Goal: Transaction & Acquisition: Download file/media

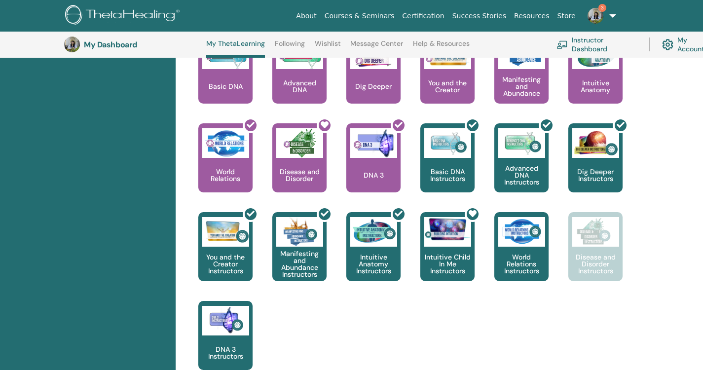
scroll to position [471, 0]
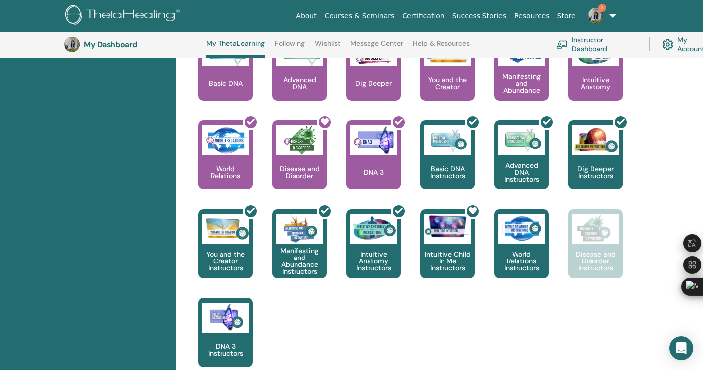
click at [598, 17] on img at bounding box center [596, 16] width 16 height 16
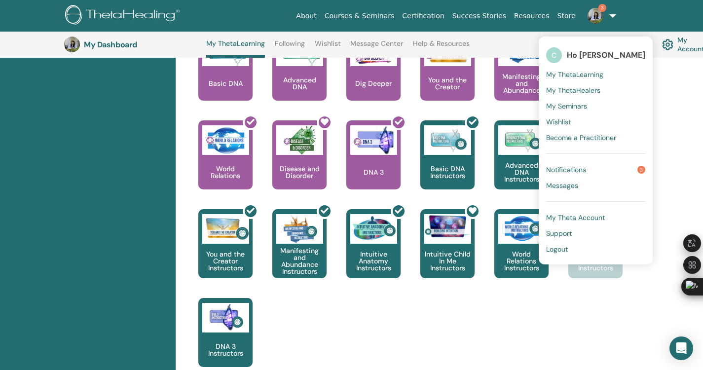
click at [627, 171] on link "Notifications 3" at bounding box center [596, 170] width 99 height 16
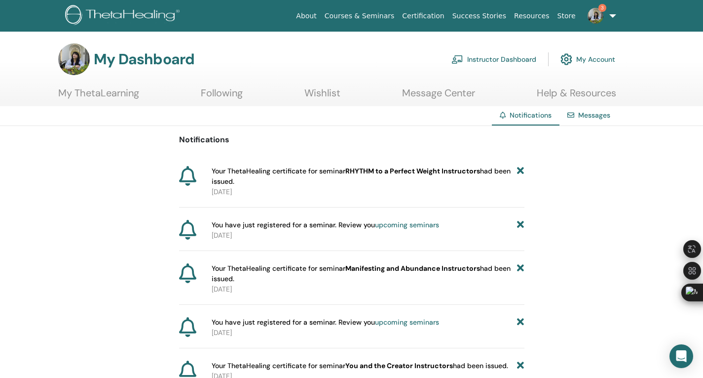
click at [596, 93] on link "Help & Resources" at bounding box center [576, 96] width 79 height 19
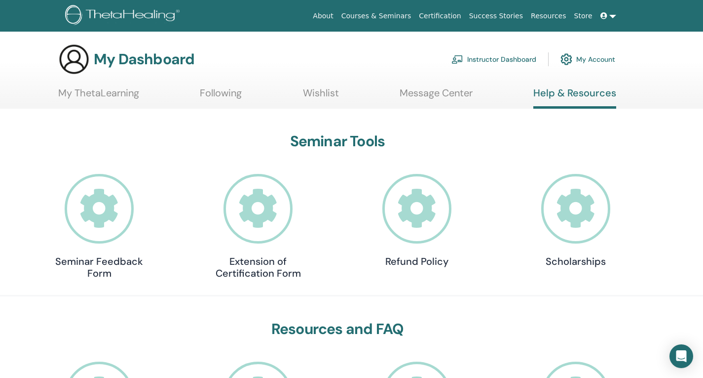
click at [245, 94] on ul "My ThetaLearning Following Wishlist Message Center Help & Resources" at bounding box center [337, 98] width 558 height 22
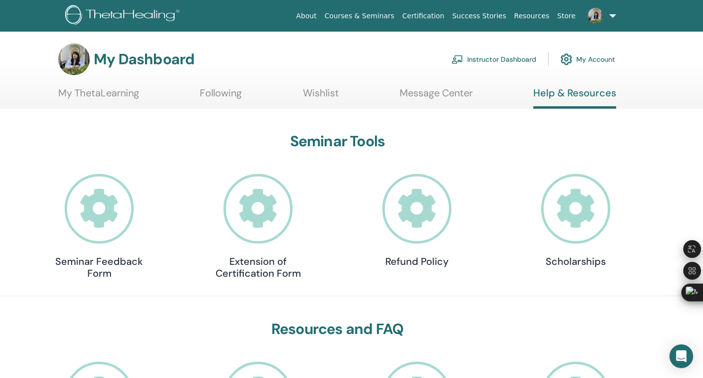
click at [227, 87] on link "Following" at bounding box center [221, 96] width 42 height 19
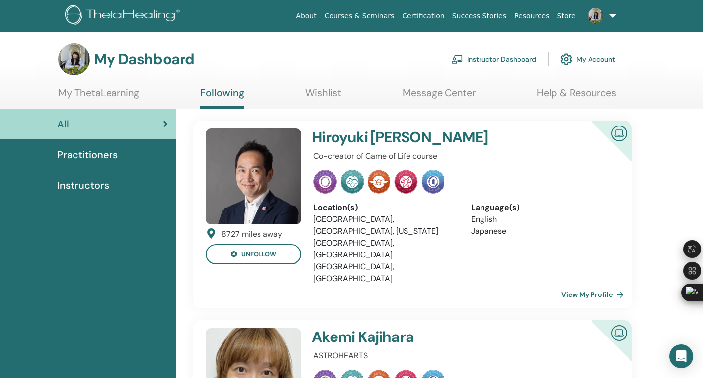
click at [162, 122] on div "All" at bounding box center [88, 124] width 160 height 15
click at [119, 93] on link "My ThetaLearning" at bounding box center [98, 96] width 81 height 19
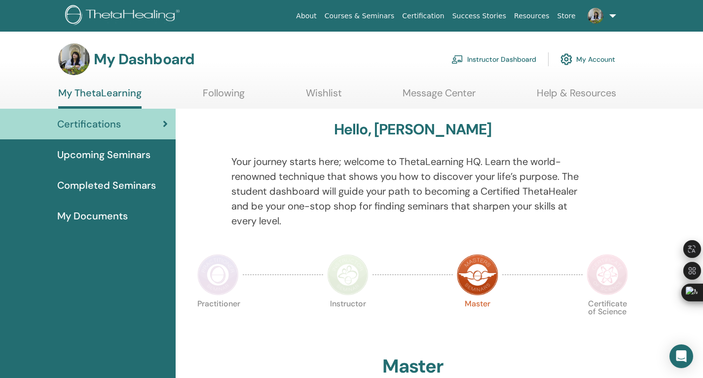
click at [121, 182] on span "Completed Seminars" at bounding box center [106, 185] width 99 height 15
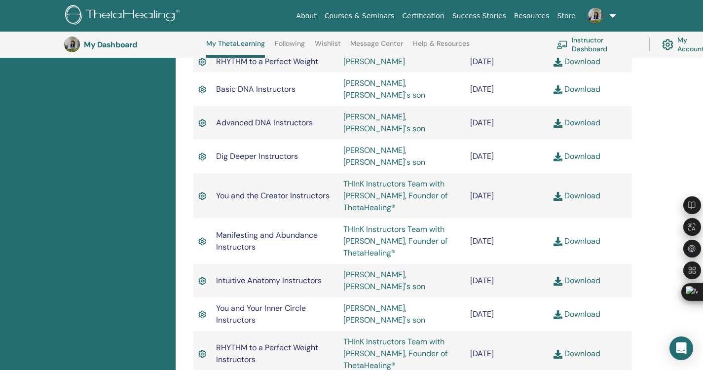
scroll to position [767, 0]
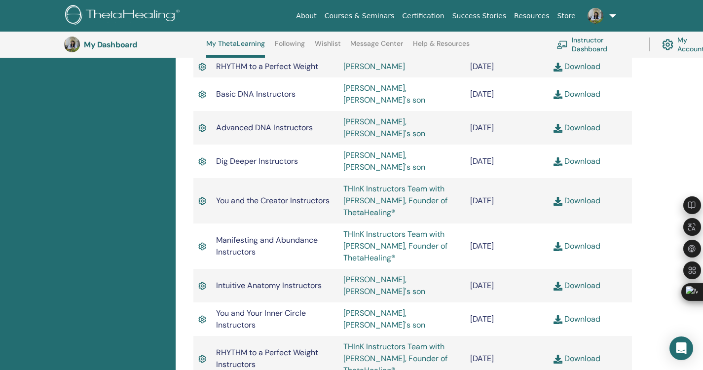
click at [599, 336] on td "Download" at bounding box center [590, 358] width 83 height 45
click at [598, 353] on link "Download" at bounding box center [577, 358] width 47 height 10
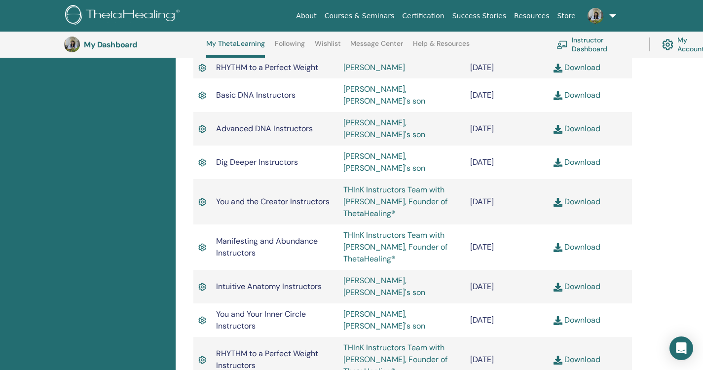
scroll to position [767, 0]
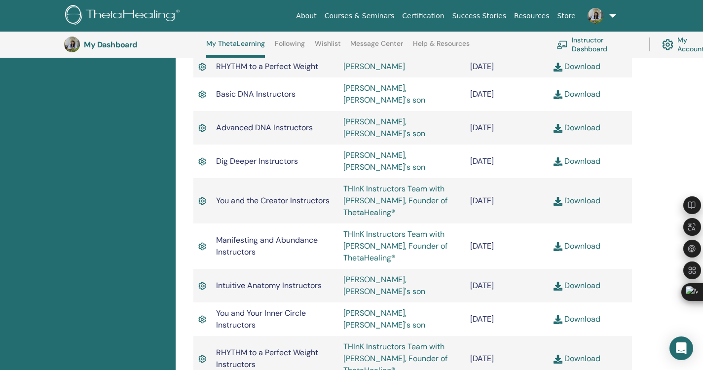
click at [583, 314] on link "Download" at bounding box center [577, 319] width 47 height 10
click at [696, 363] on div at bounding box center [696, 363] width 0 height 0
click at [579, 353] on link "Download" at bounding box center [577, 358] width 47 height 10
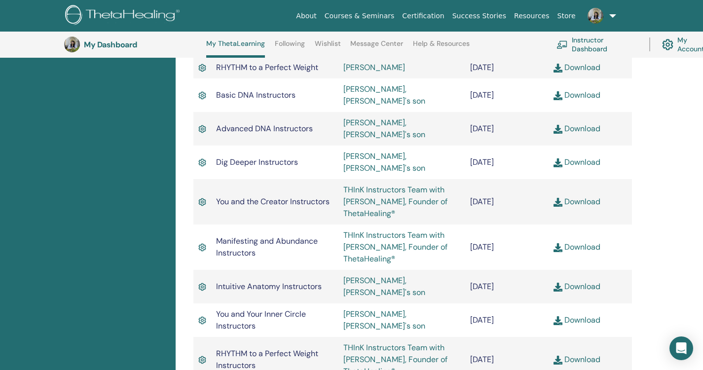
scroll to position [767, 0]
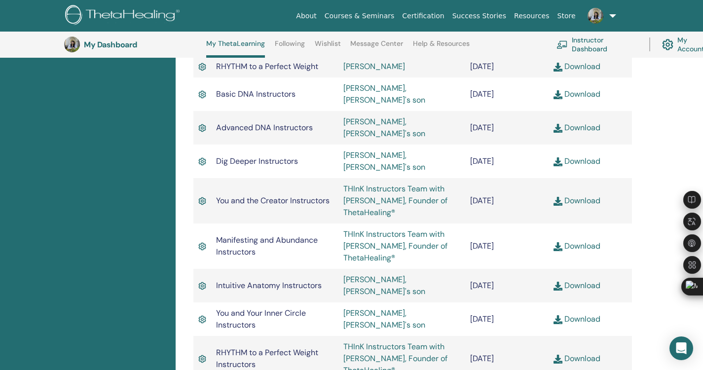
click at [590, 280] on link "Download" at bounding box center [577, 285] width 47 height 10
click at [696, 363] on div at bounding box center [696, 363] width 0 height 0
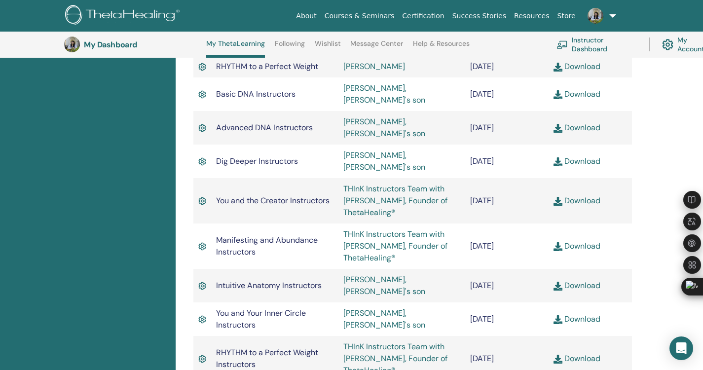
click at [696, 363] on div at bounding box center [696, 363] width 0 height 0
click at [586, 241] on link "Download" at bounding box center [577, 246] width 47 height 10
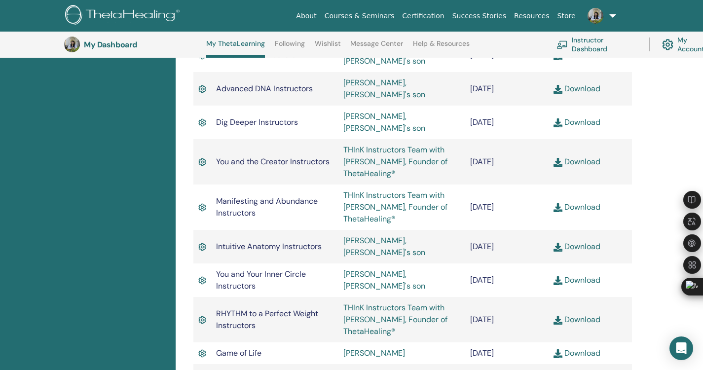
scroll to position [816, 0]
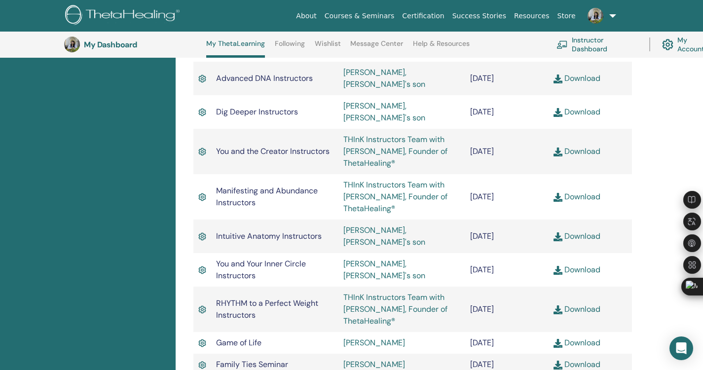
click at [593, 304] on link "Download" at bounding box center [577, 309] width 47 height 10
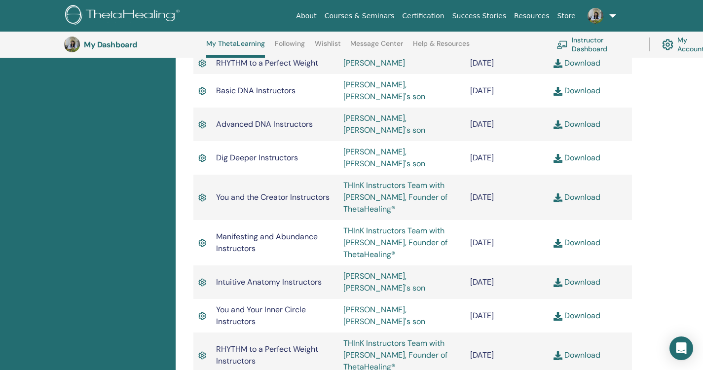
scroll to position [816, 0]
